Goal: Information Seeking & Learning: Learn about a topic

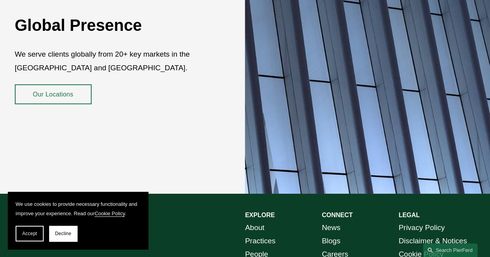
scroll to position [1331, 0]
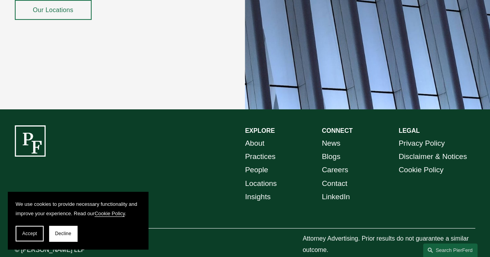
click at [334, 177] on link "Contact" at bounding box center [334, 183] width 25 height 13
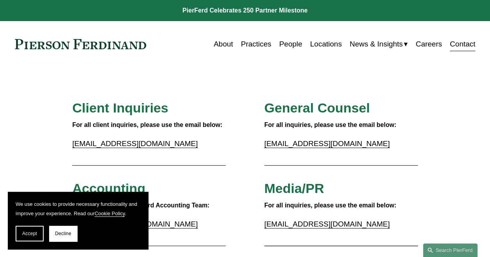
click at [287, 47] on link "People" at bounding box center [290, 44] width 23 height 15
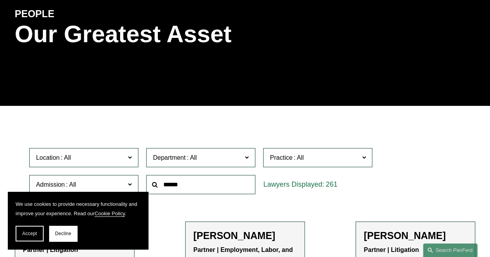
scroll to position [93, 0]
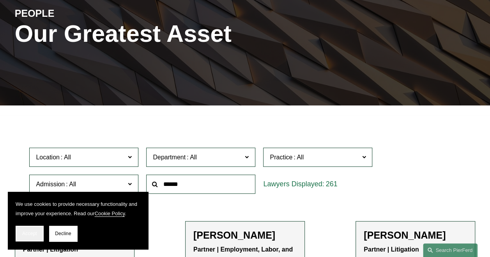
click at [32, 231] on span "Accept" at bounding box center [29, 233] width 15 height 5
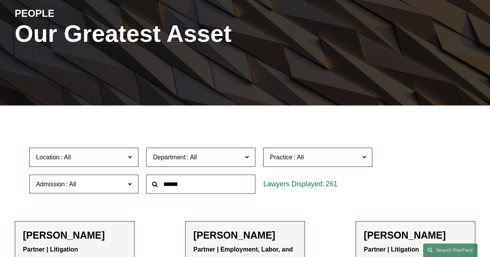
click at [203, 165] on label "Department" at bounding box center [200, 156] width 109 height 19
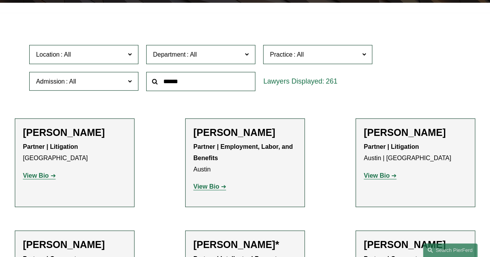
scroll to position [184, 0]
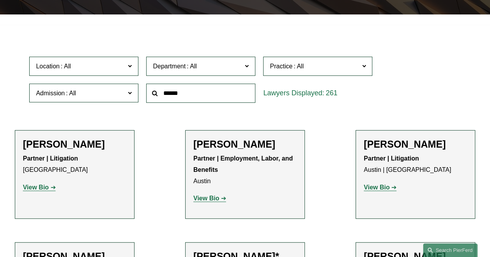
click at [304, 67] on span at bounding box center [299, 66] width 12 height 7
click at [0, 0] on link "Corporate" at bounding box center [0, 0] width 0 height 0
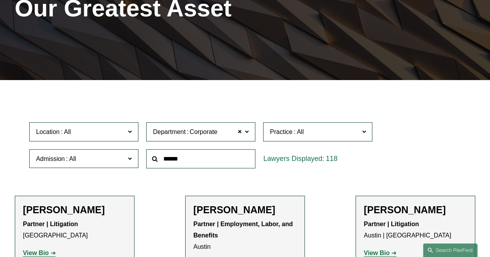
scroll to position [118, 0]
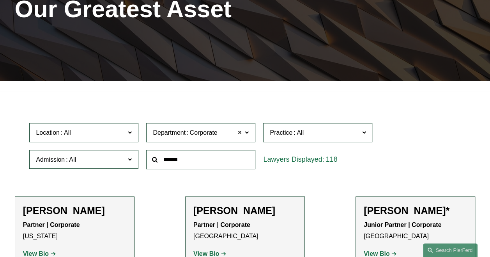
click at [240, 135] on span at bounding box center [240, 133] width 5 height 10
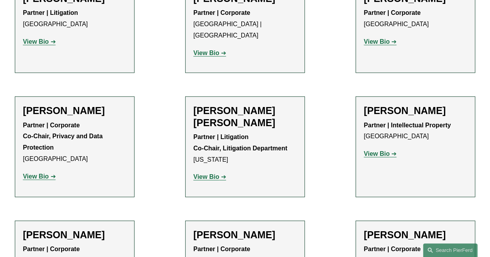
scroll to position [1167, 0]
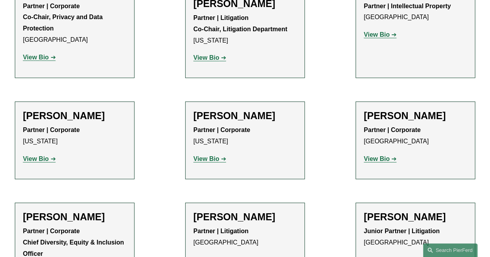
drag, startPoint x: 240, startPoint y: 135, endPoint x: 165, endPoint y: 128, distance: 74.5
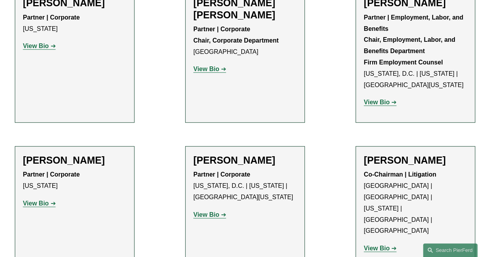
scroll to position [3286, 0]
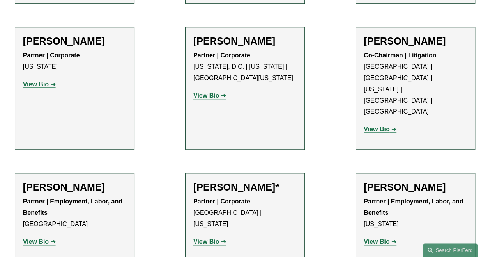
drag, startPoint x: 165, startPoint y: 128, endPoint x: 147, endPoint y: 169, distance: 45.1
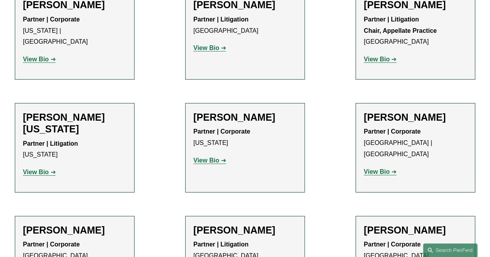
scroll to position [10008, 0]
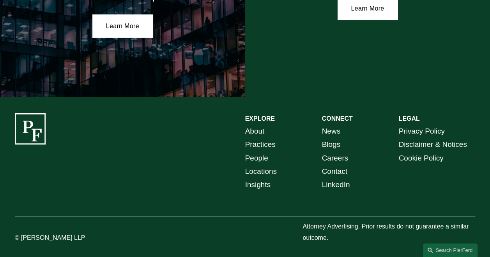
scroll to position [1353, 0]
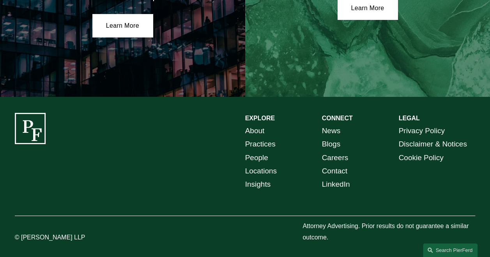
click at [339, 154] on link "Careers" at bounding box center [335, 157] width 27 height 13
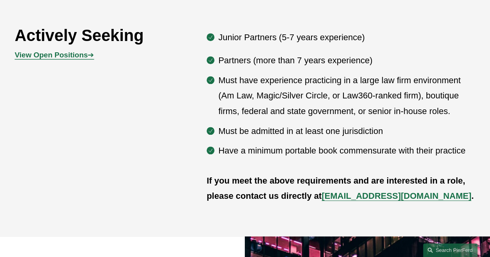
scroll to position [352, 0]
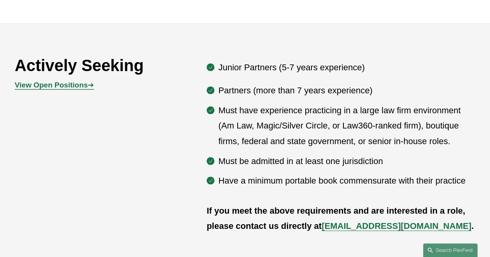
click at [86, 86] on strong "View Open Positions" at bounding box center [51, 85] width 73 height 8
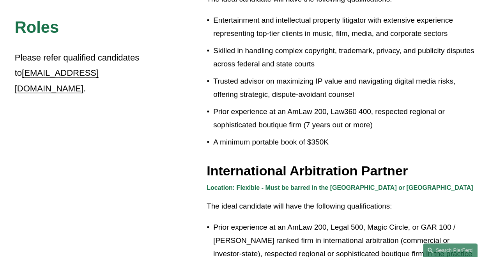
scroll to position [874, 0]
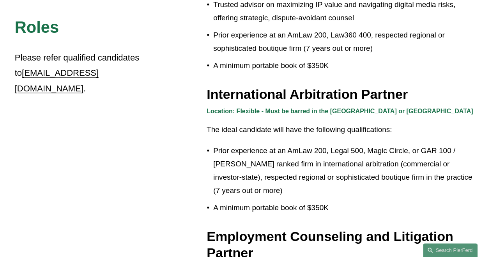
drag, startPoint x: 233, startPoint y: 96, endPoint x: 224, endPoint y: 105, distance: 13.3
click at [224, 108] on strong "Location: Flexible - Must be barred in the US or UK" at bounding box center [340, 111] width 266 height 7
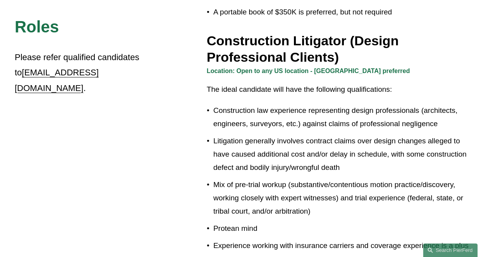
scroll to position [428, 0]
